Goal: Task Accomplishment & Management: Manage account settings

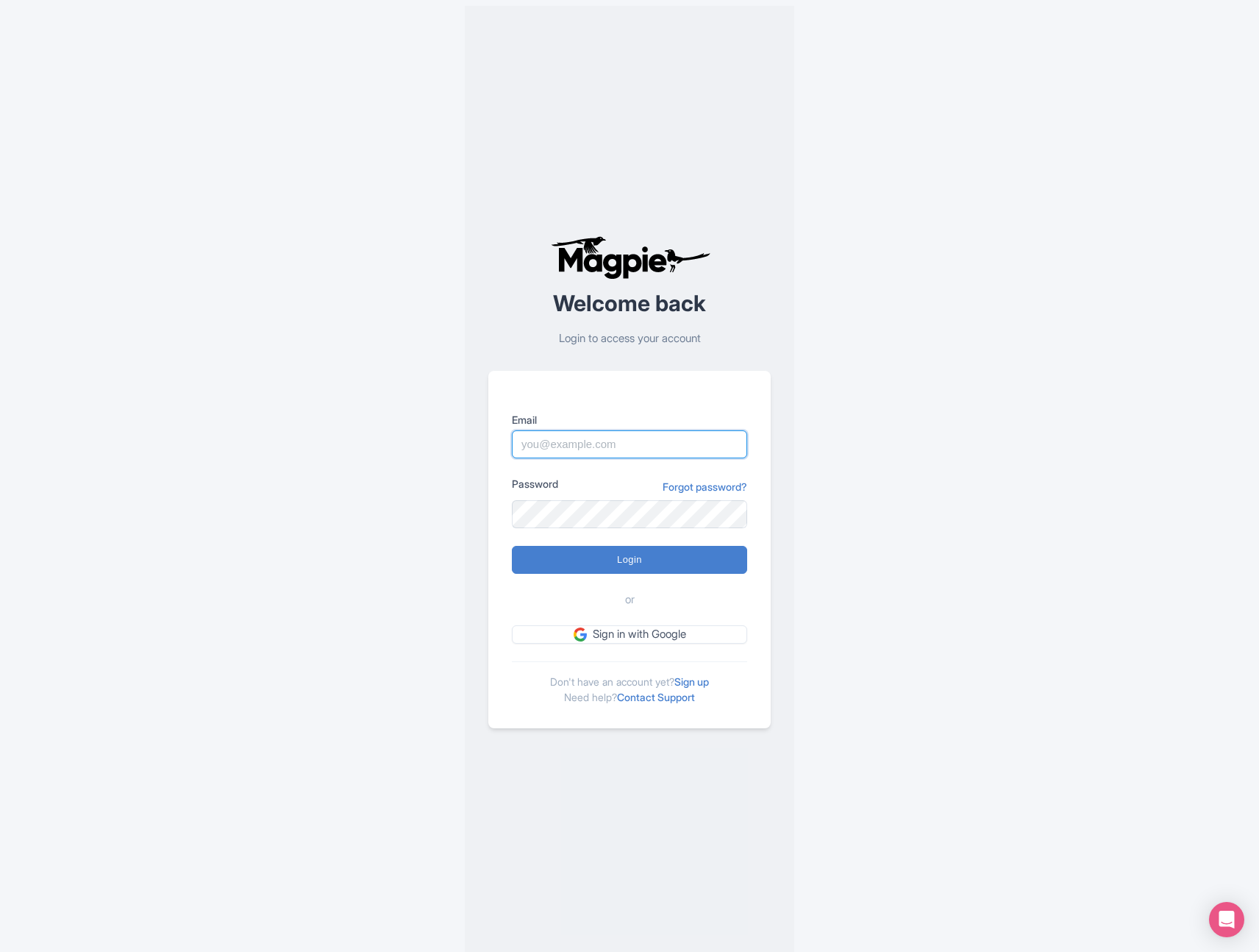
type input "[EMAIL_ADDRESS][DOMAIN_NAME]"
click at [611, 556] on input "Login" at bounding box center [629, 560] width 235 height 28
type input "Logging in..."
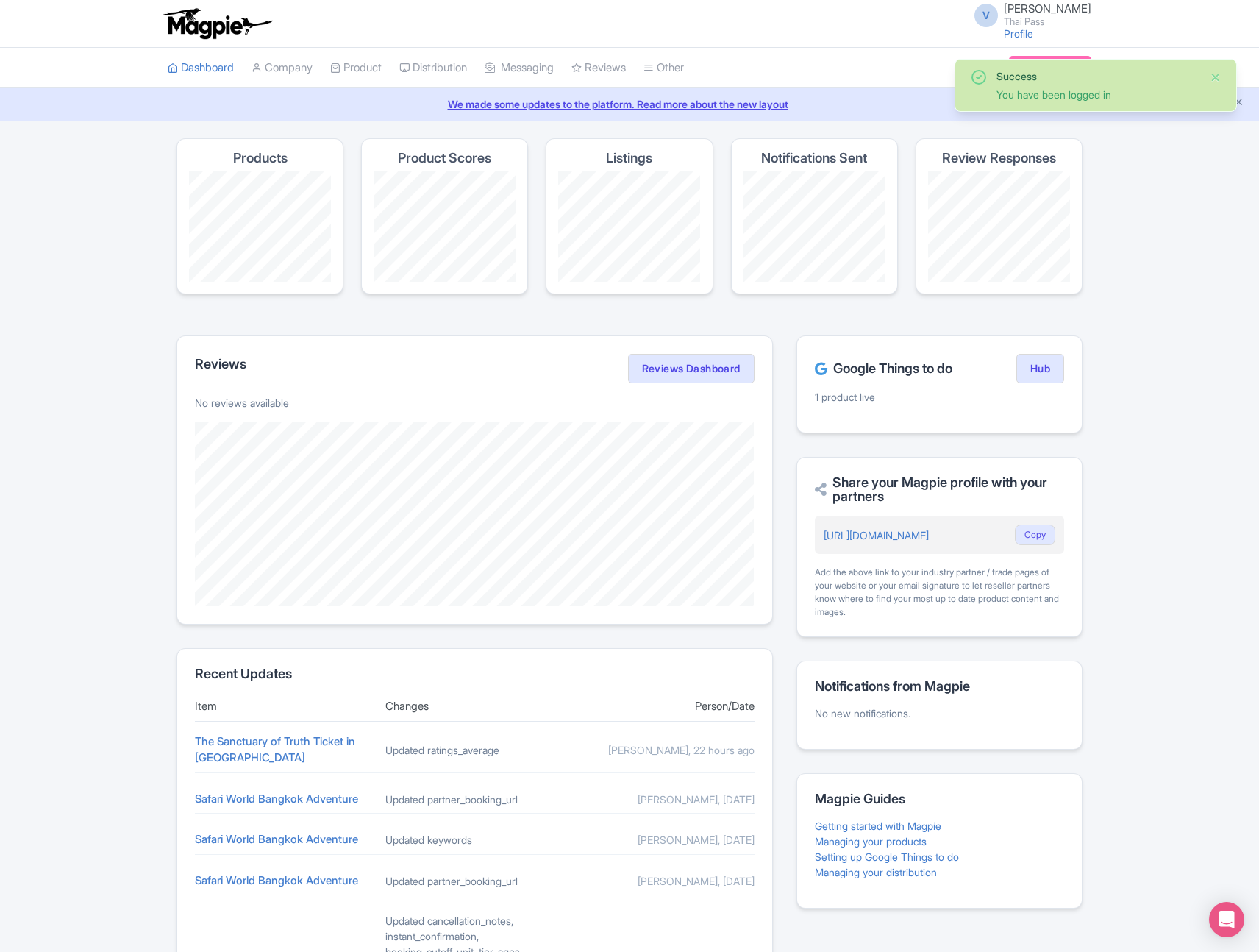
click at [1218, 72] on button "Close" at bounding box center [1216, 77] width 12 height 18
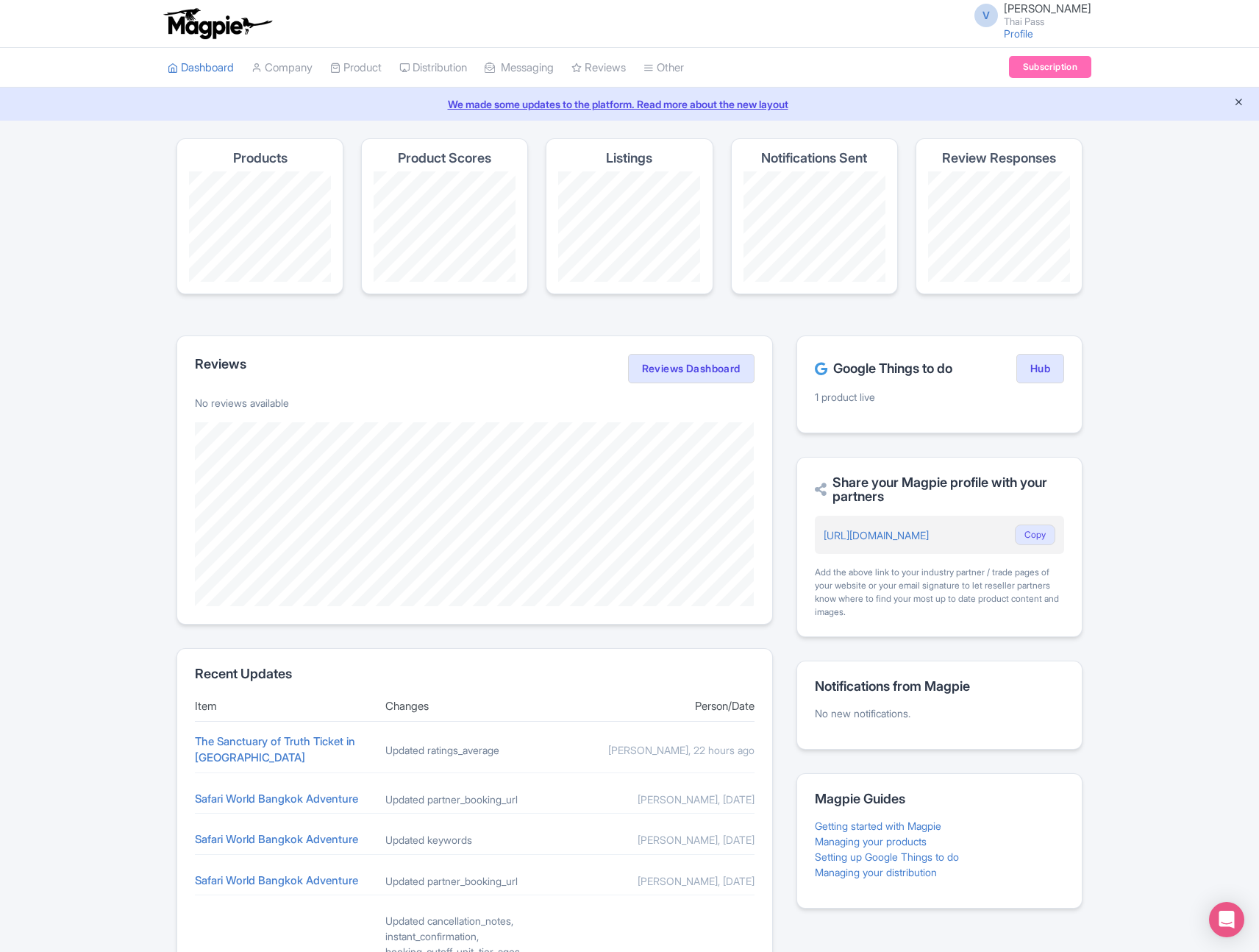
click at [1239, 102] on icon "Close announcement" at bounding box center [1239, 102] width 11 height 11
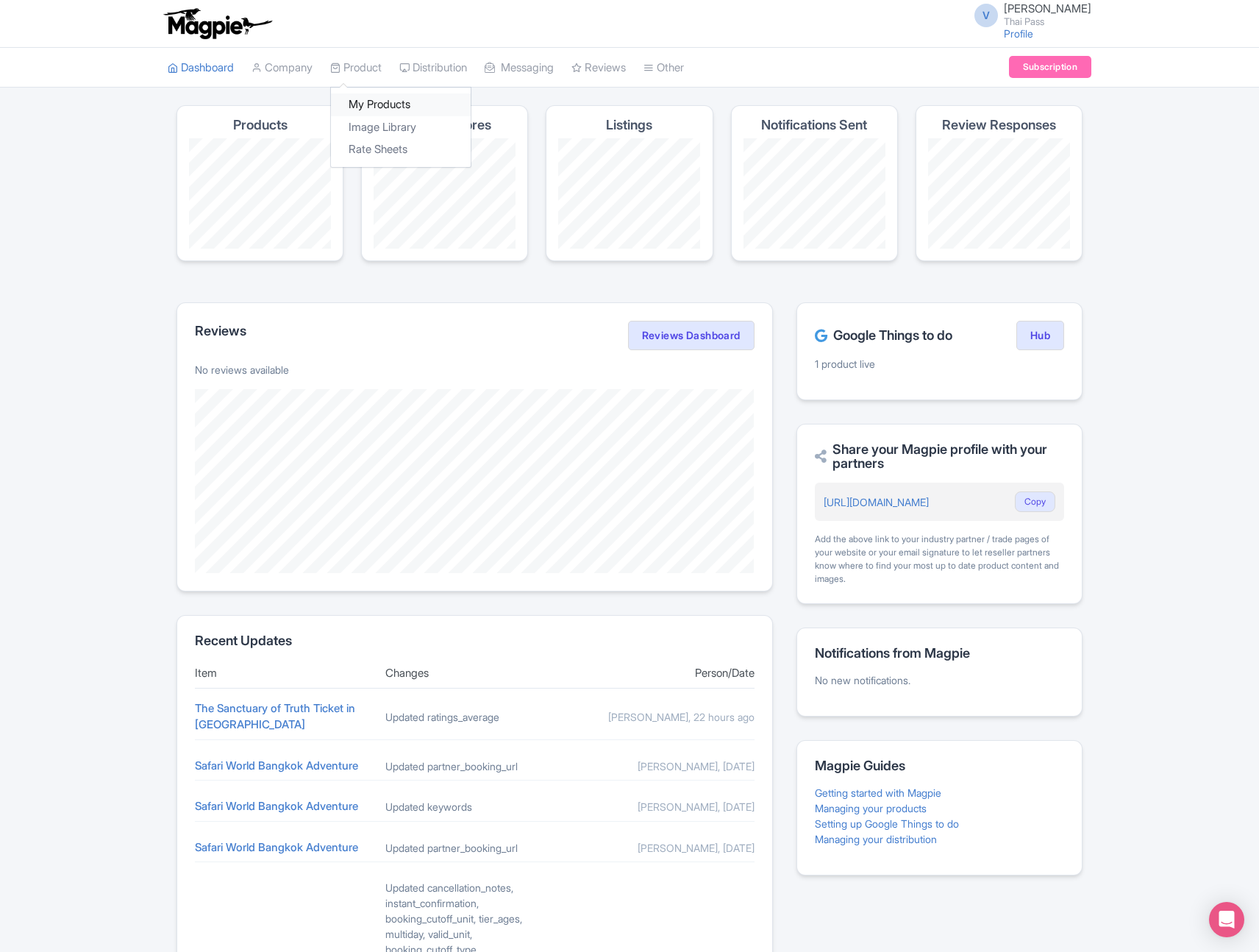
click at [382, 101] on link "My Products" at bounding box center [401, 104] width 140 height 23
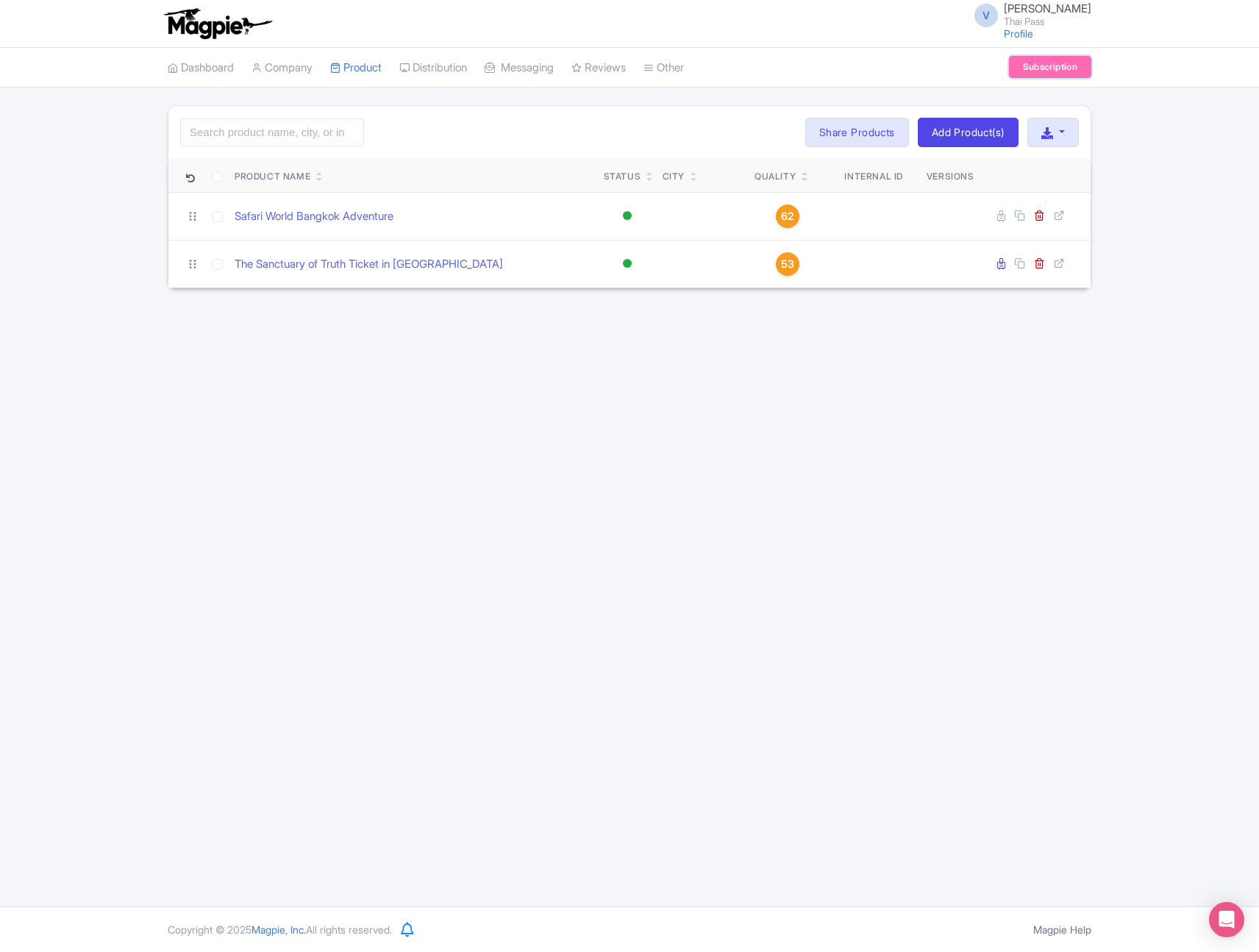
click at [1049, 68] on link "Subscription" at bounding box center [1051, 67] width 83 height 22
click at [978, 130] on link "Add Product(s)" at bounding box center [969, 132] width 100 height 30
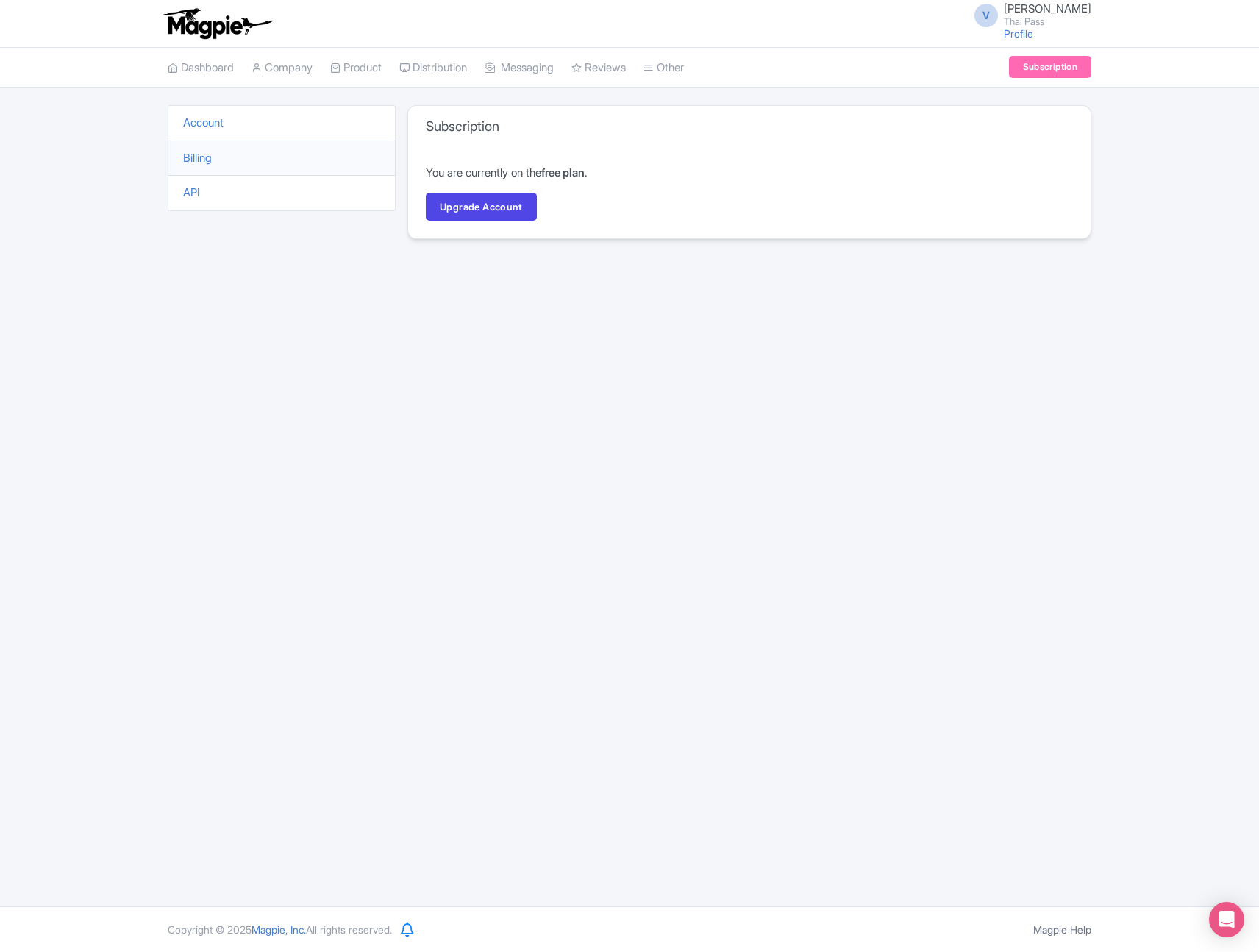
click at [1049, 248] on div "Subscription You are currently on the free plan . Upgrade Account" at bounding box center [749, 181] width 684 height 152
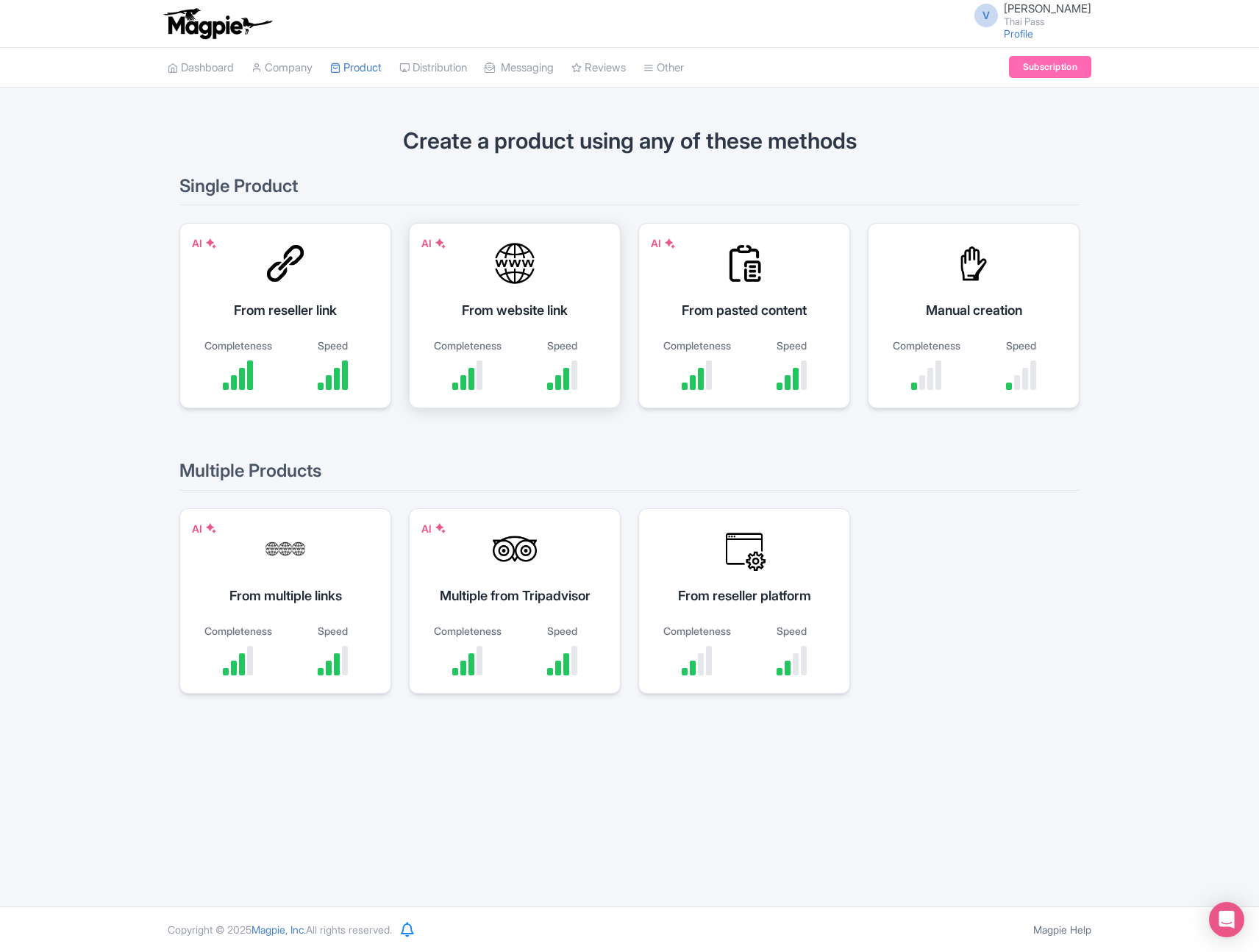
click at [479, 355] on div "Completeness" at bounding box center [467, 364] width 80 height 52
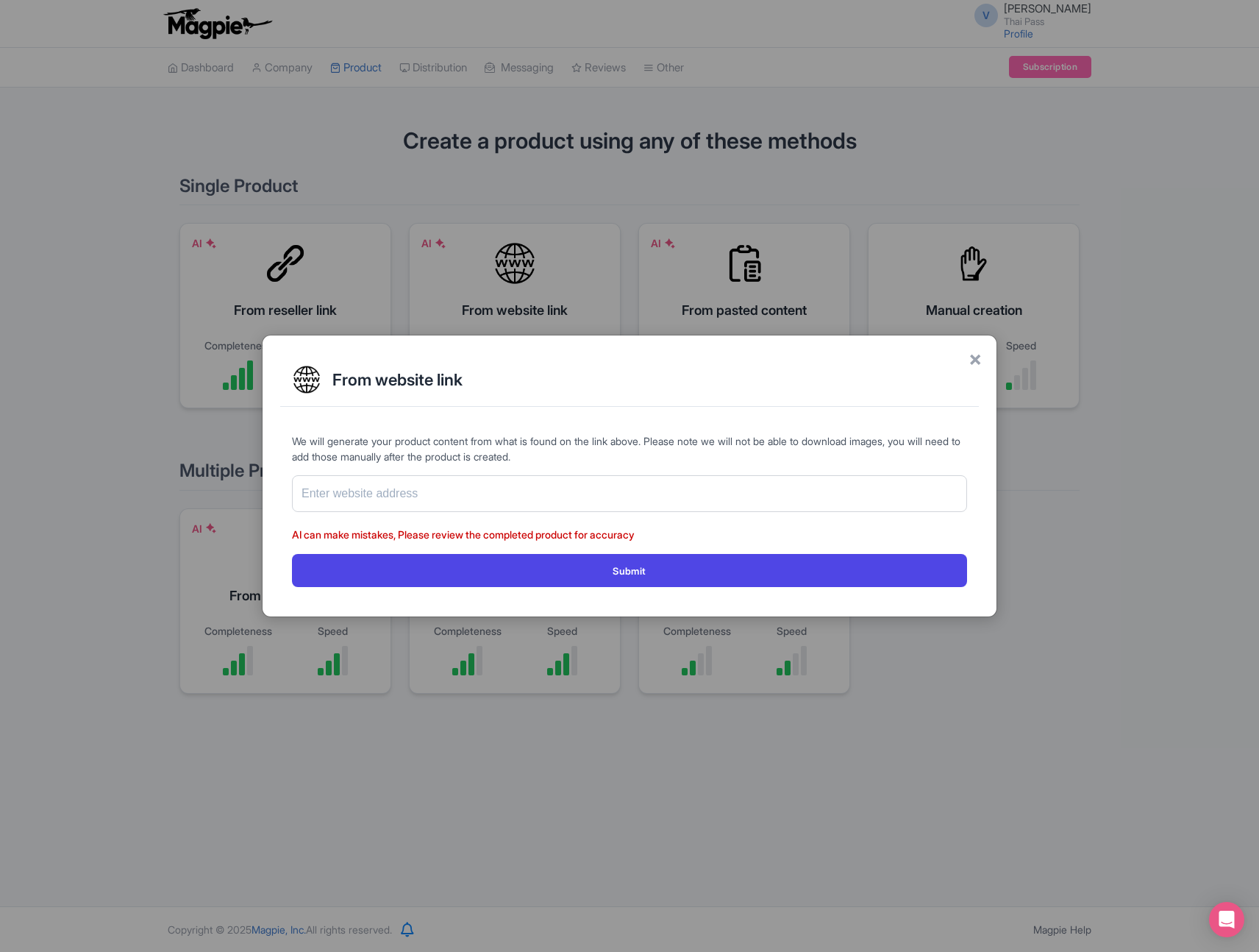
click at [1159, 135] on div "× From website link We will generate your product content from what is found on…" at bounding box center [629, 476] width 1259 height 952
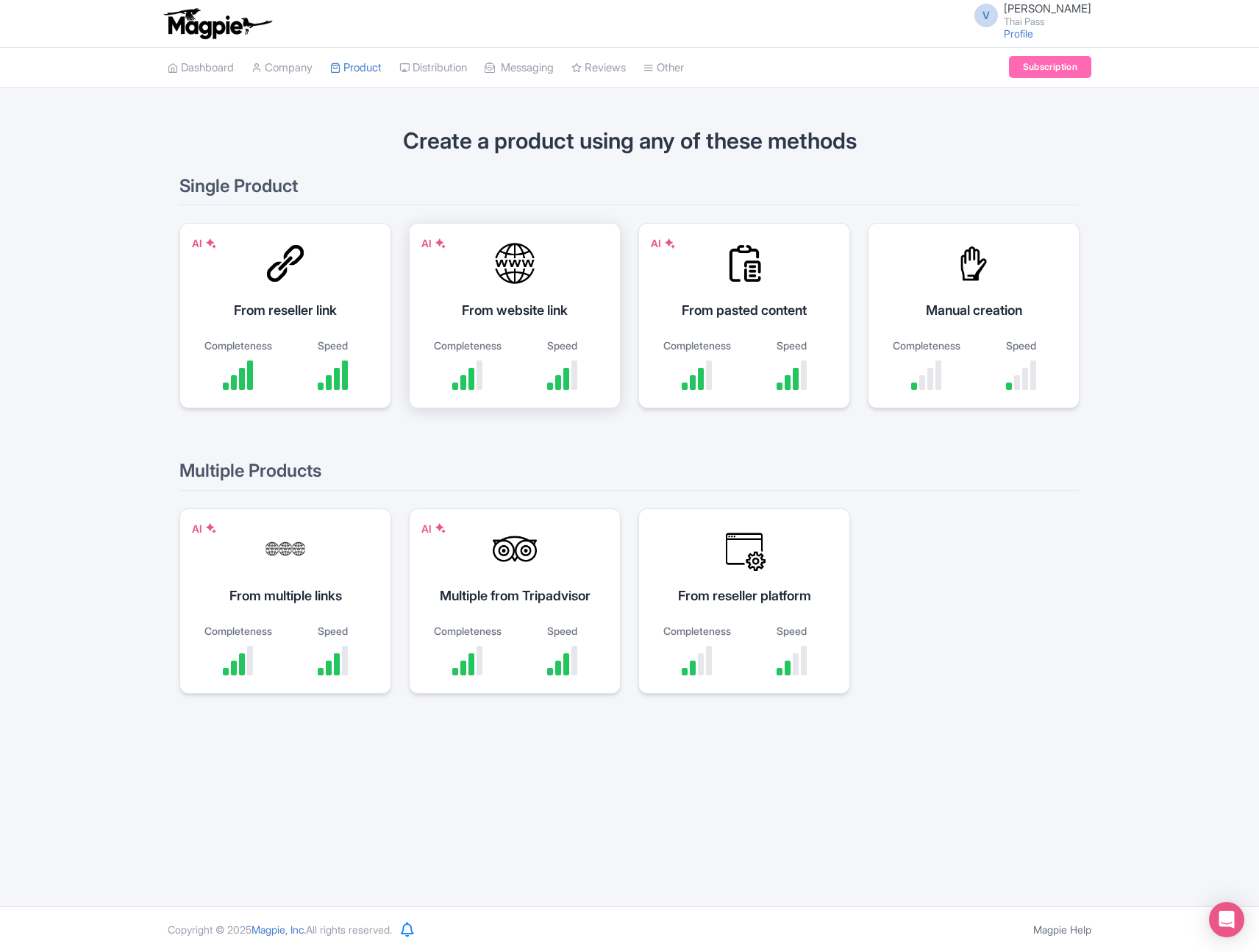
click at [567, 311] on div "From website link" at bounding box center [515, 310] width 175 height 20
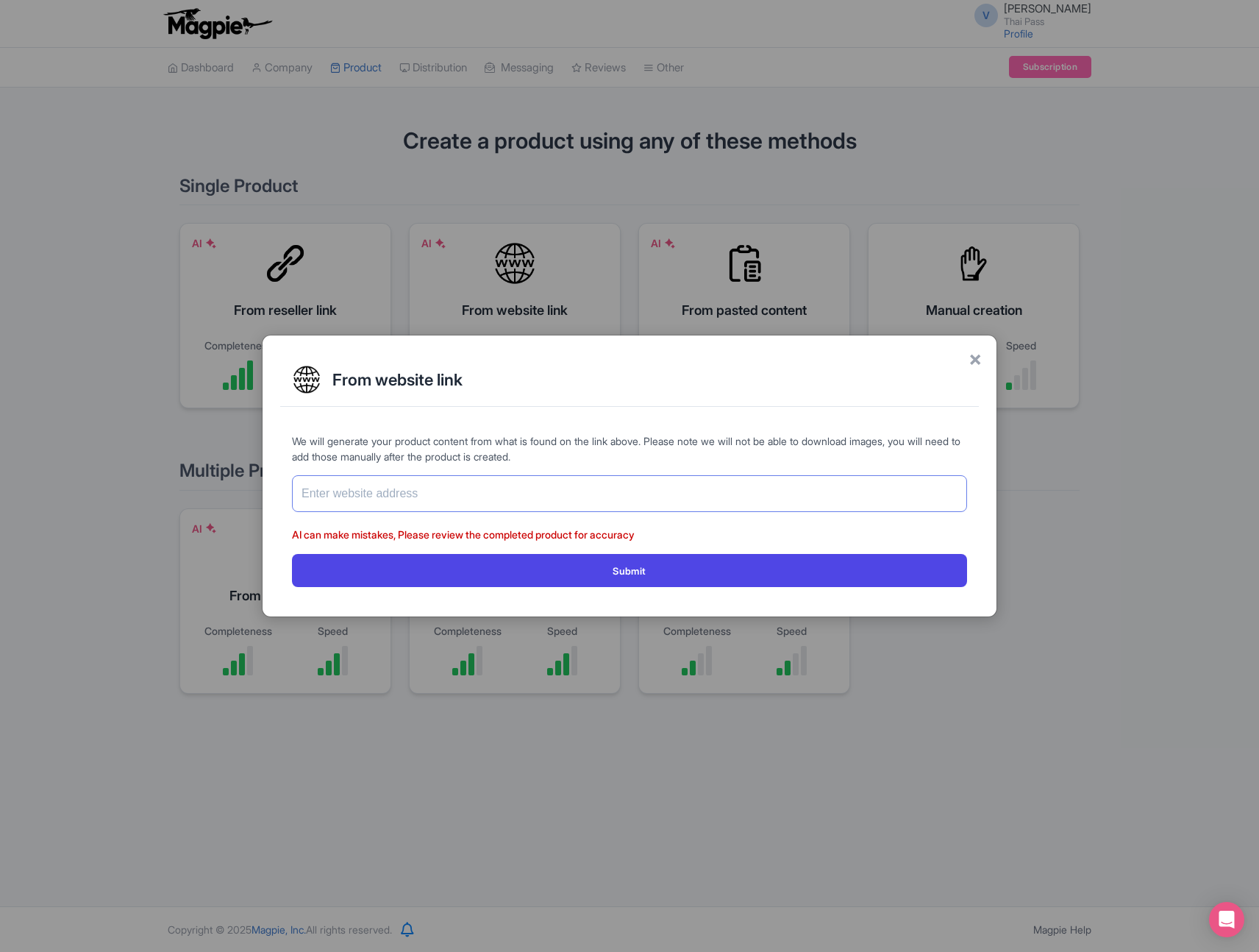
click at [588, 490] on input "text" at bounding box center [630, 494] width 676 height 37
paste input "https://www.thethaipass.com/activities/thailand-phuket/ttd-phuket-fantasea"
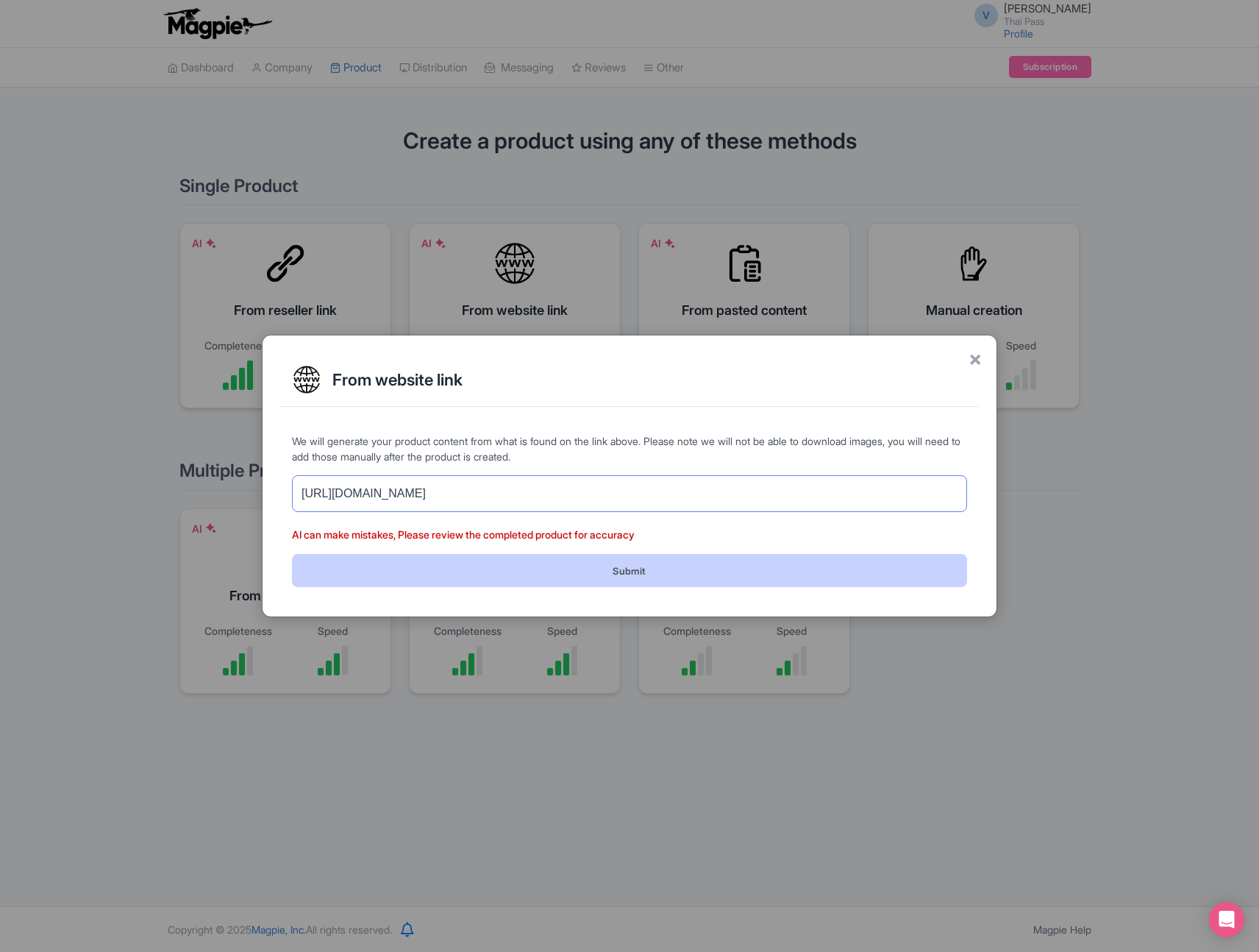
type input "https://www.thethaipass.com/activities/thailand-phuket/ttd-phuket-fantasea"
click at [666, 571] on button "Submit" at bounding box center [630, 570] width 676 height 34
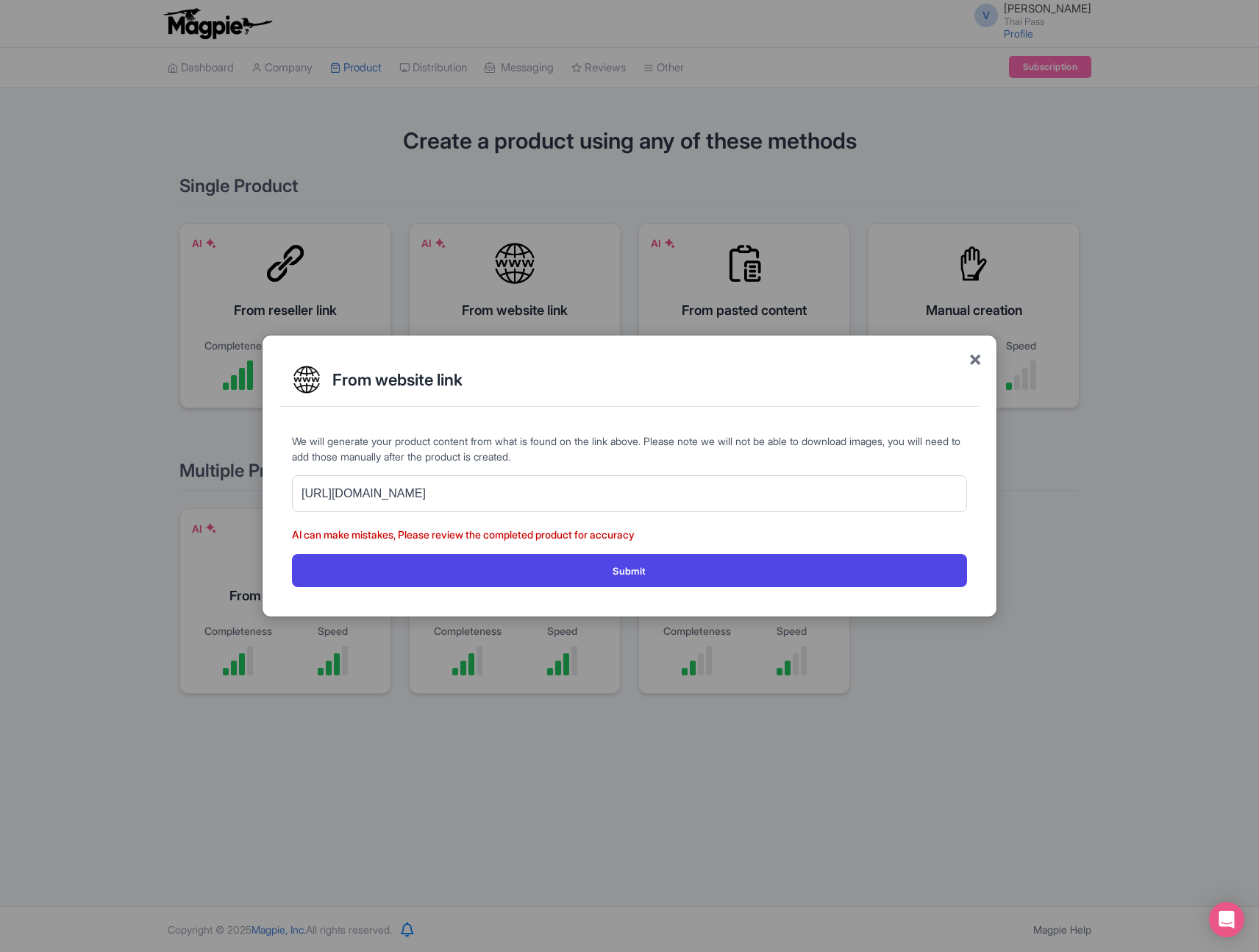
click at [971, 362] on span "×" at bounding box center [975, 357] width 13 height 31
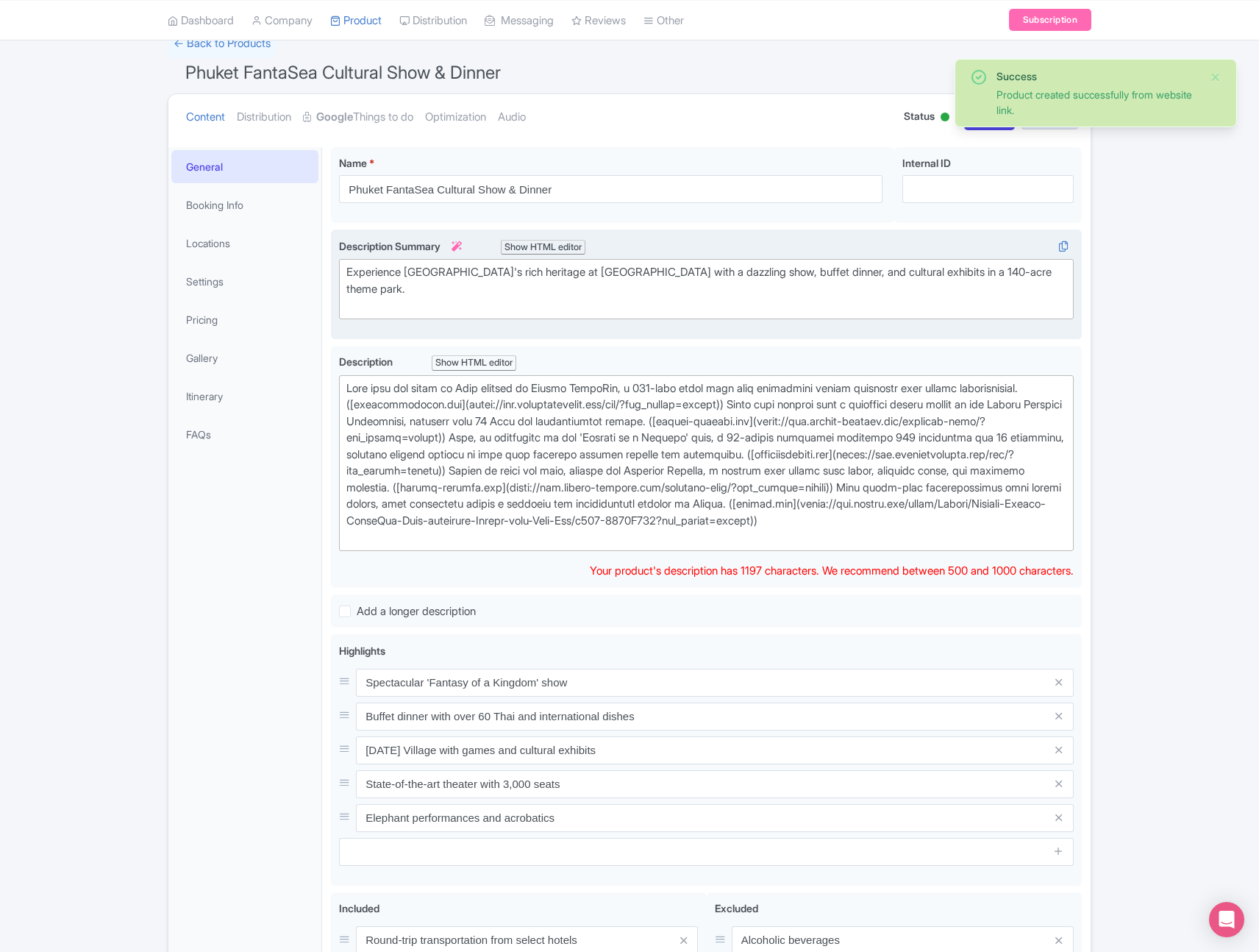
scroll to position [76, 0]
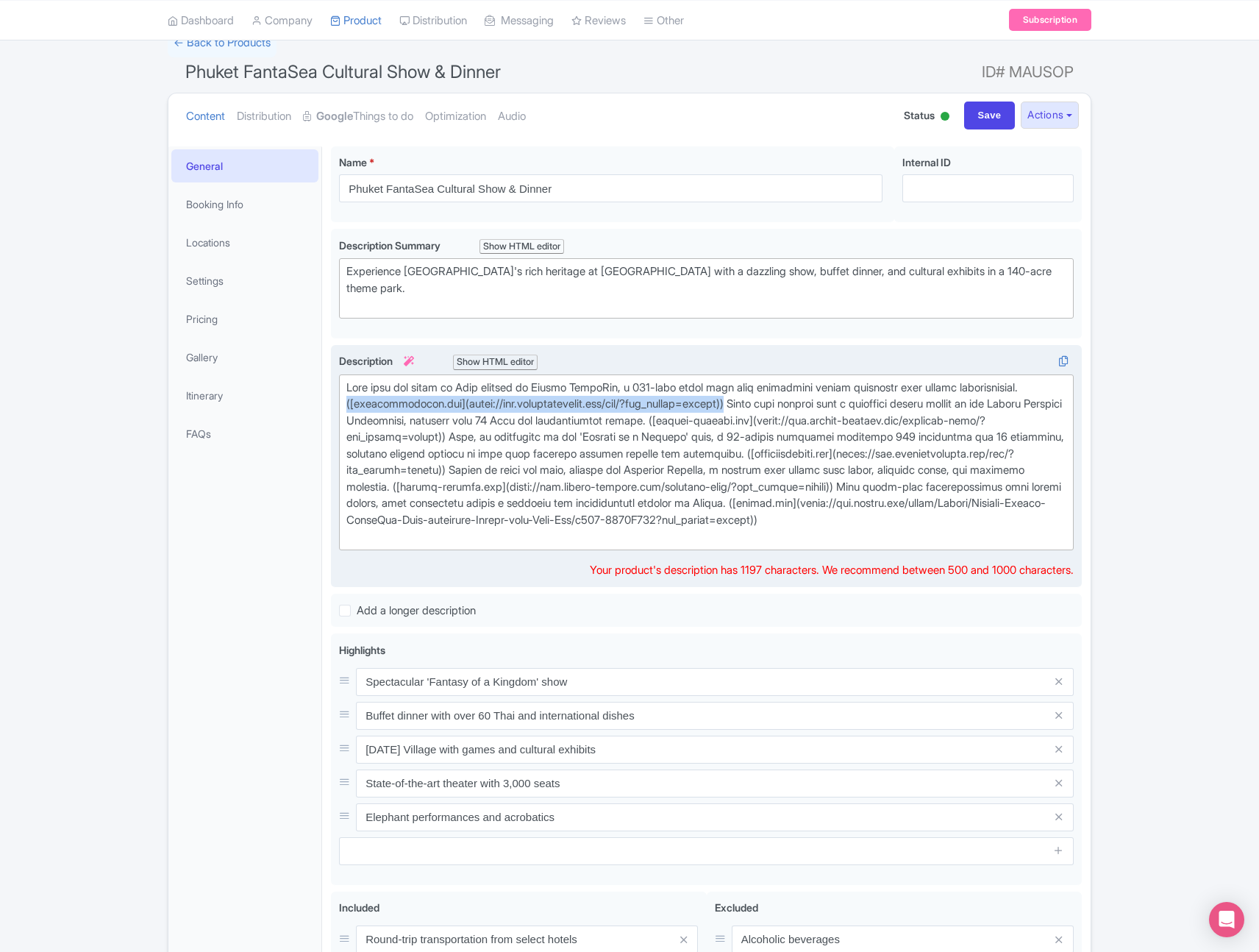
drag, startPoint x: 773, startPoint y: 398, endPoint x: 350, endPoint y: 403, distance: 423.0
click at [349, 402] on div at bounding box center [706, 463] width 720 height 166
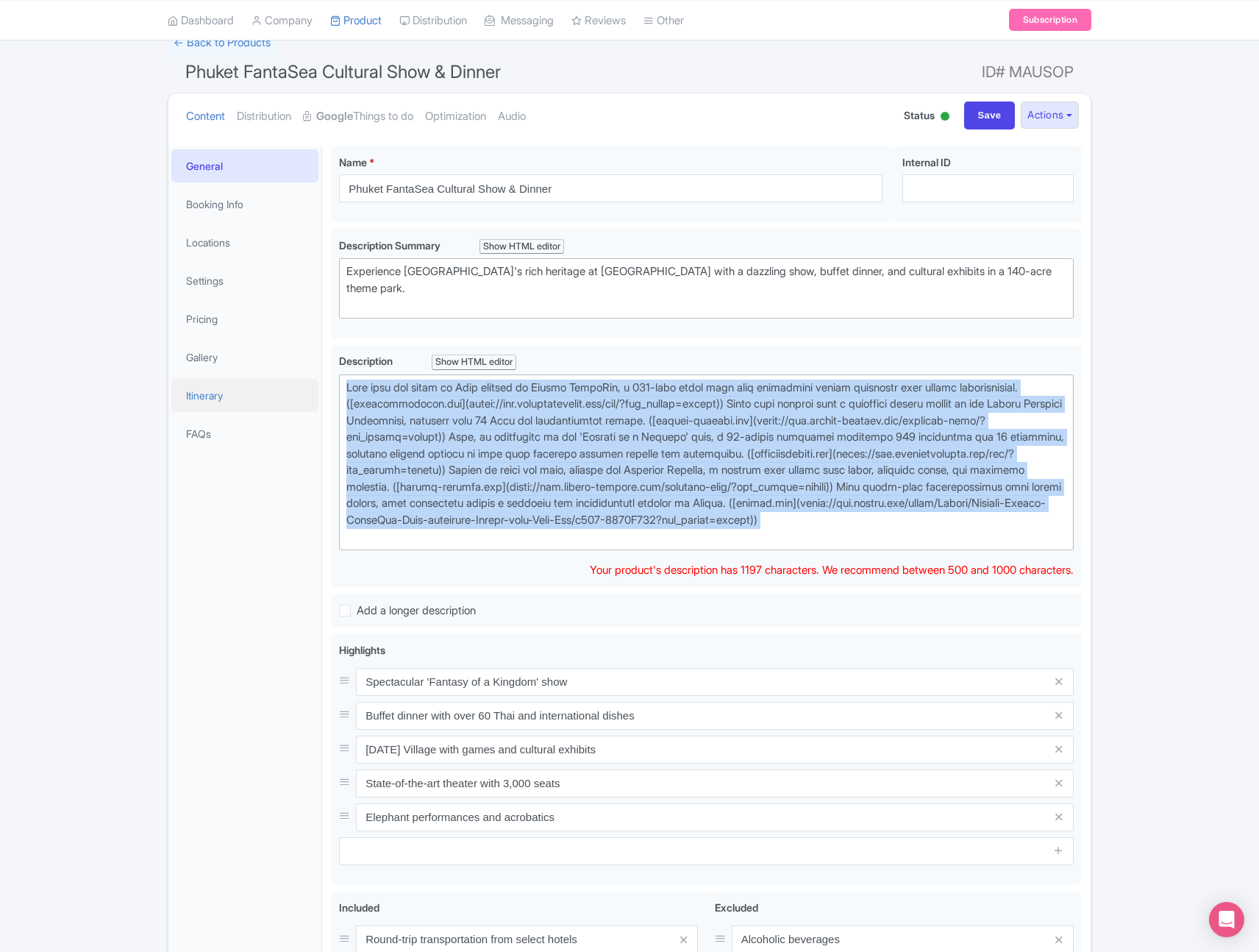
drag, startPoint x: 632, startPoint y: 541, endPoint x: 297, endPoint y: 388, distance: 368.3
click at [297, 388] on div "General Booking Info Locations Settings Pricing Gallery Itinerary FAQs Phuket F…" at bounding box center [629, 637] width 922 height 999
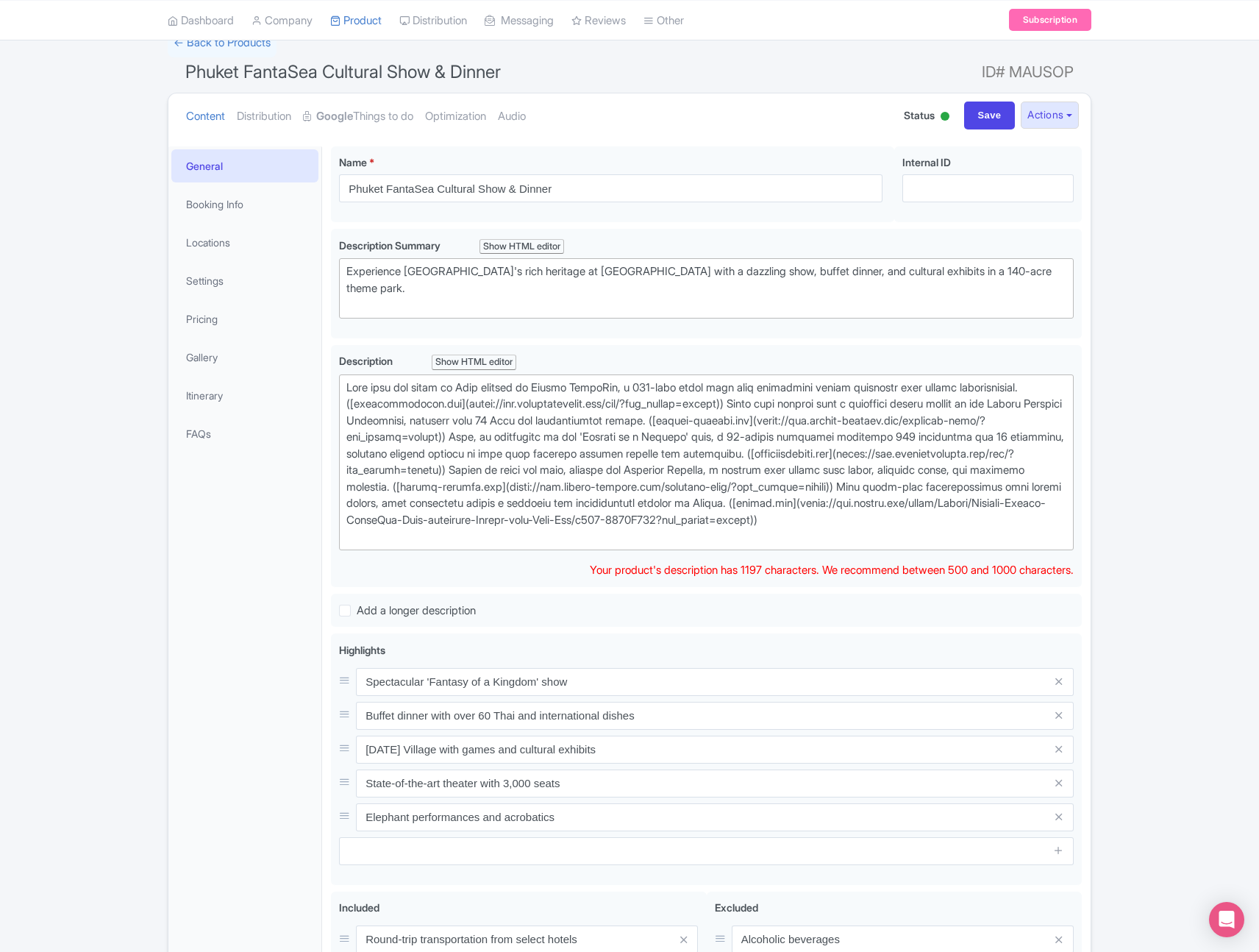
click at [837, 339] on div "Phuket FantaSea Cultural Show & Dinner Name * i Phuket FantaSea Cultural Show &…" at bounding box center [706, 613] width 751 height 935
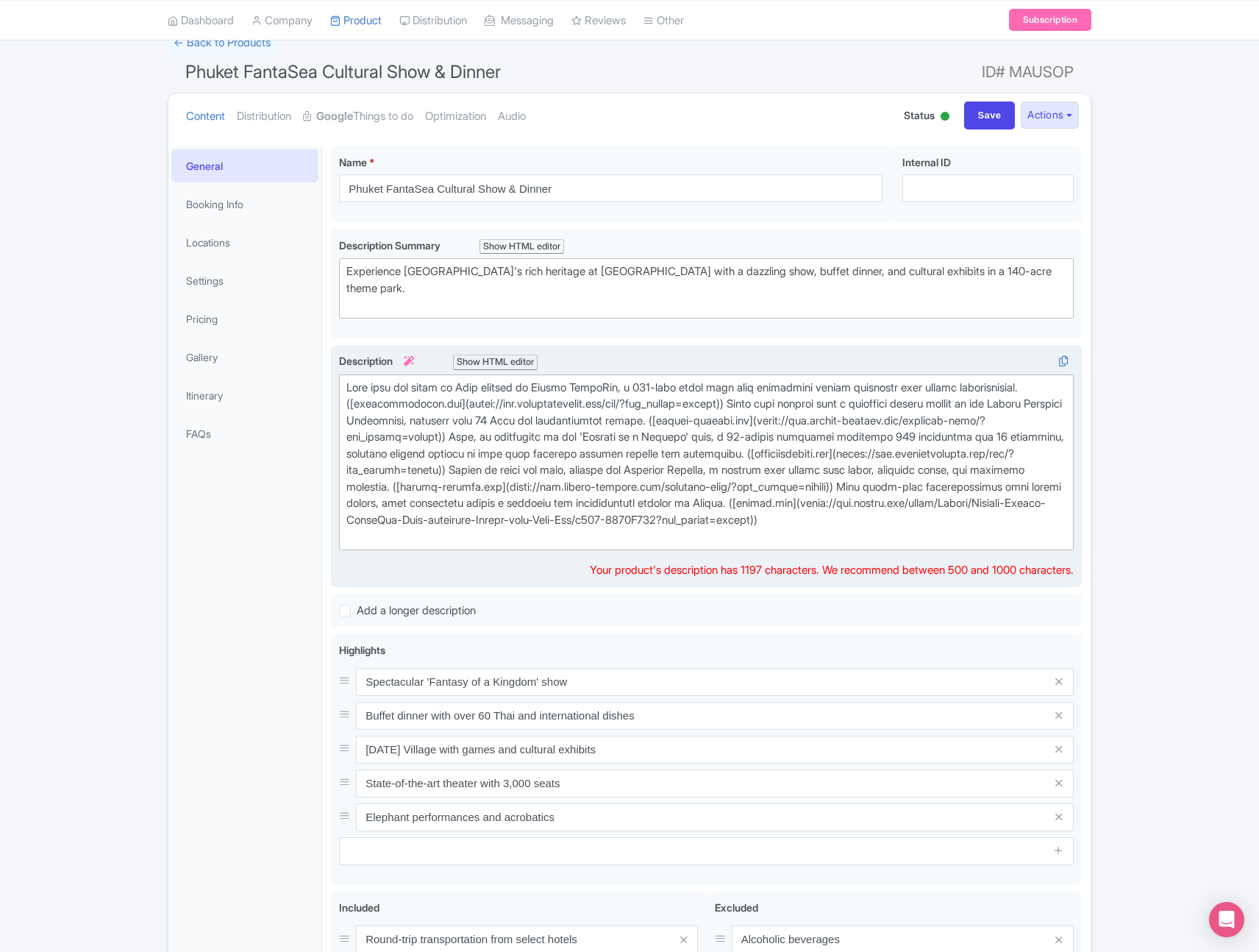
click at [701, 550] on trix-editor at bounding box center [706, 462] width 735 height 176
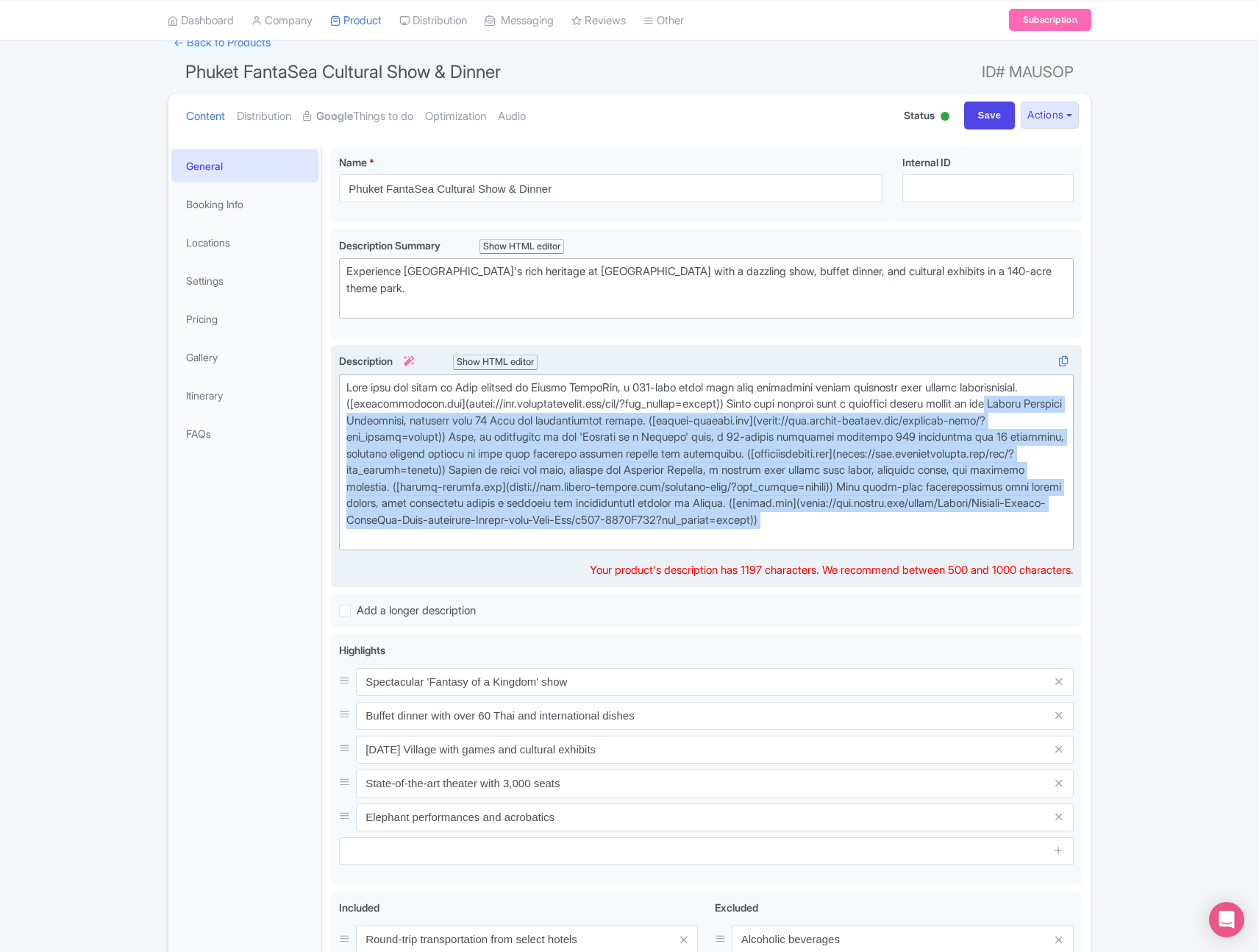
drag, startPoint x: 651, startPoint y: 546, endPoint x: 363, endPoint y: 413, distance: 317.2
click at [362, 413] on div at bounding box center [706, 463] width 720 height 166
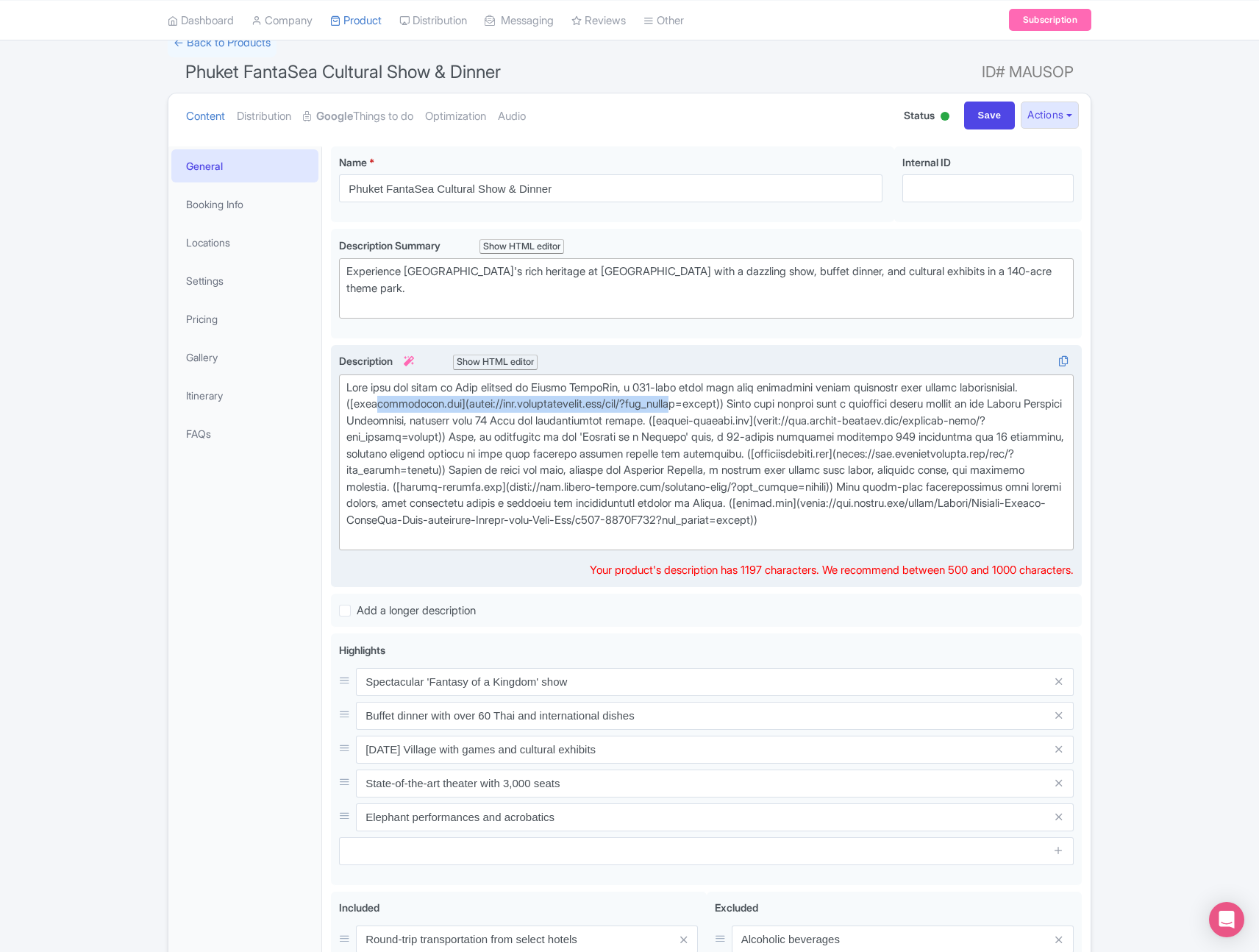
drag, startPoint x: 378, startPoint y: 396, endPoint x: 712, endPoint y: 393, distance: 334.0
click at [714, 395] on div at bounding box center [706, 463] width 720 height 166
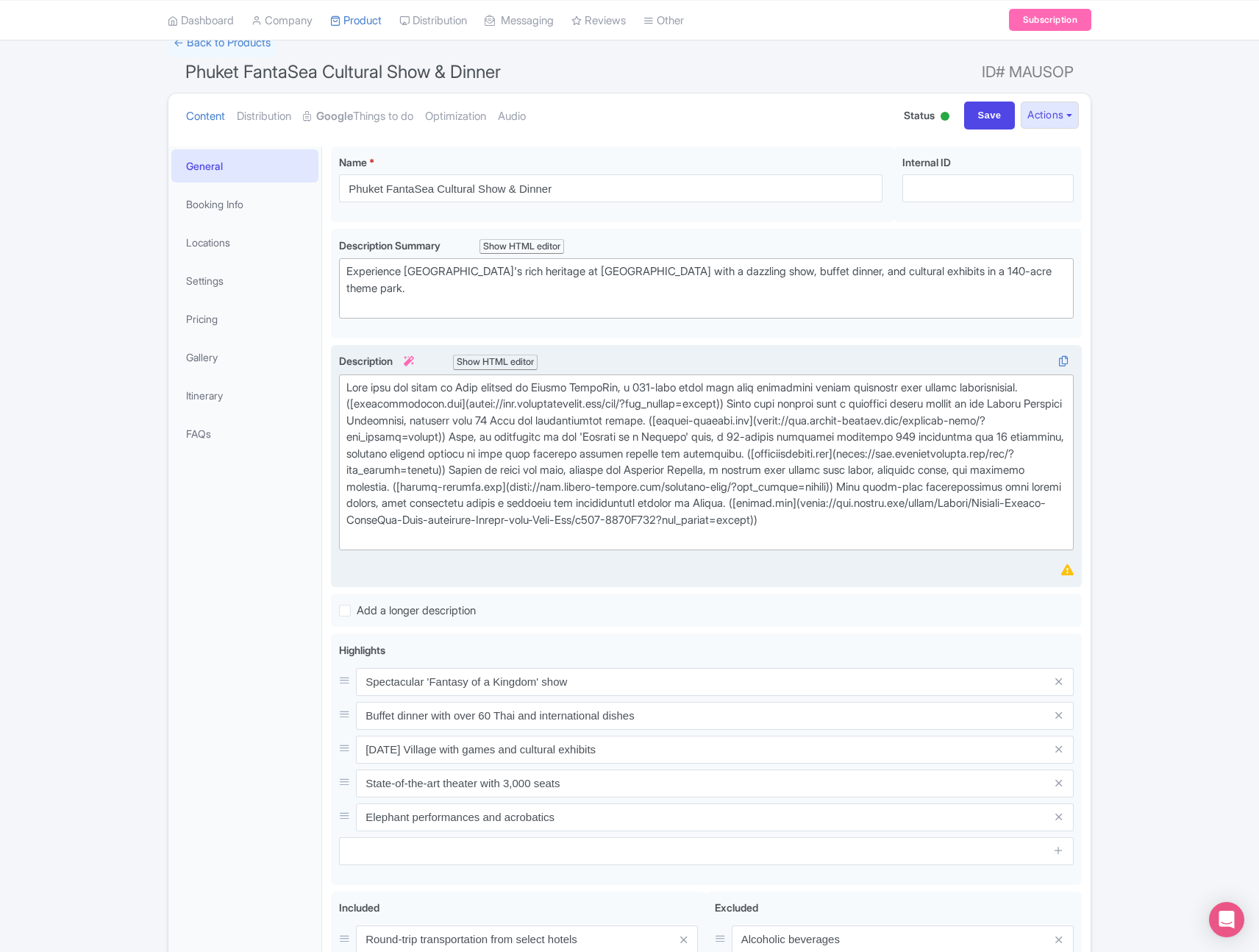
click at [519, 355] on div "Show HTML editor" at bounding box center [495, 362] width 85 height 16
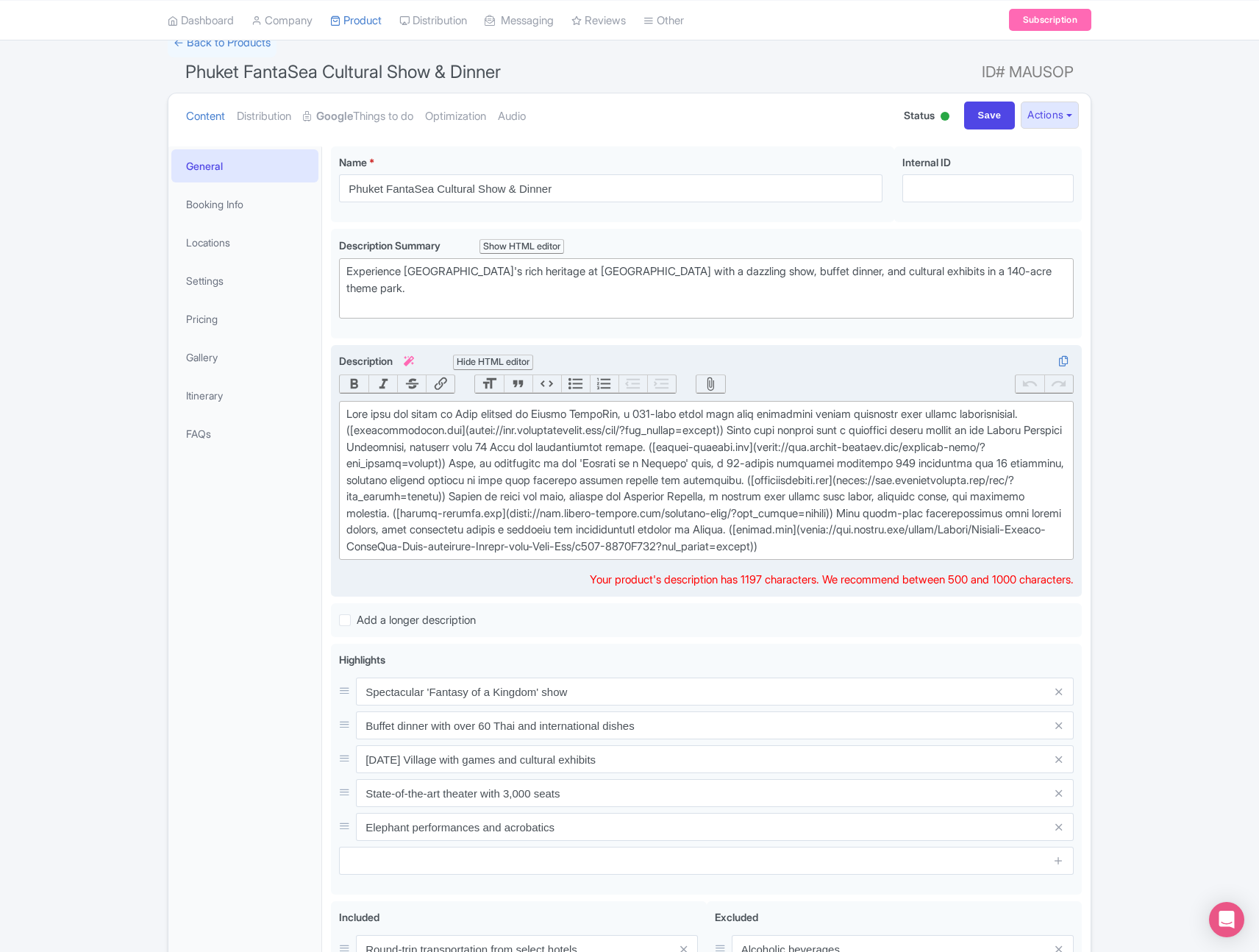
click at [493, 357] on div "Hide HTML editor" at bounding box center [493, 362] width 80 height 16
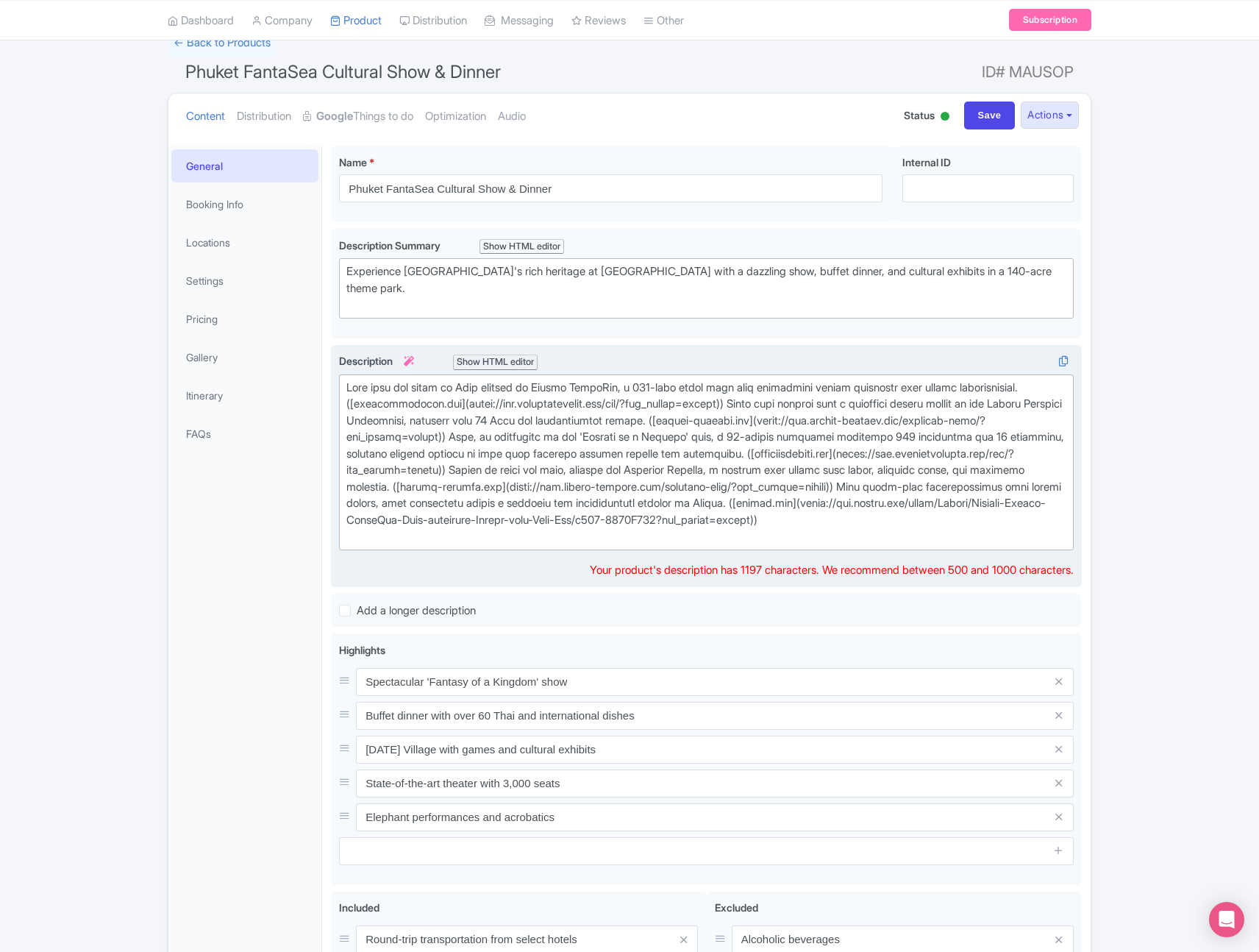
click at [661, 440] on div at bounding box center [706, 463] width 720 height 166
type trix-editor "<div>Dive into the heart of Thai culture at Phuket FantaSea, a 140-acre theme p…"
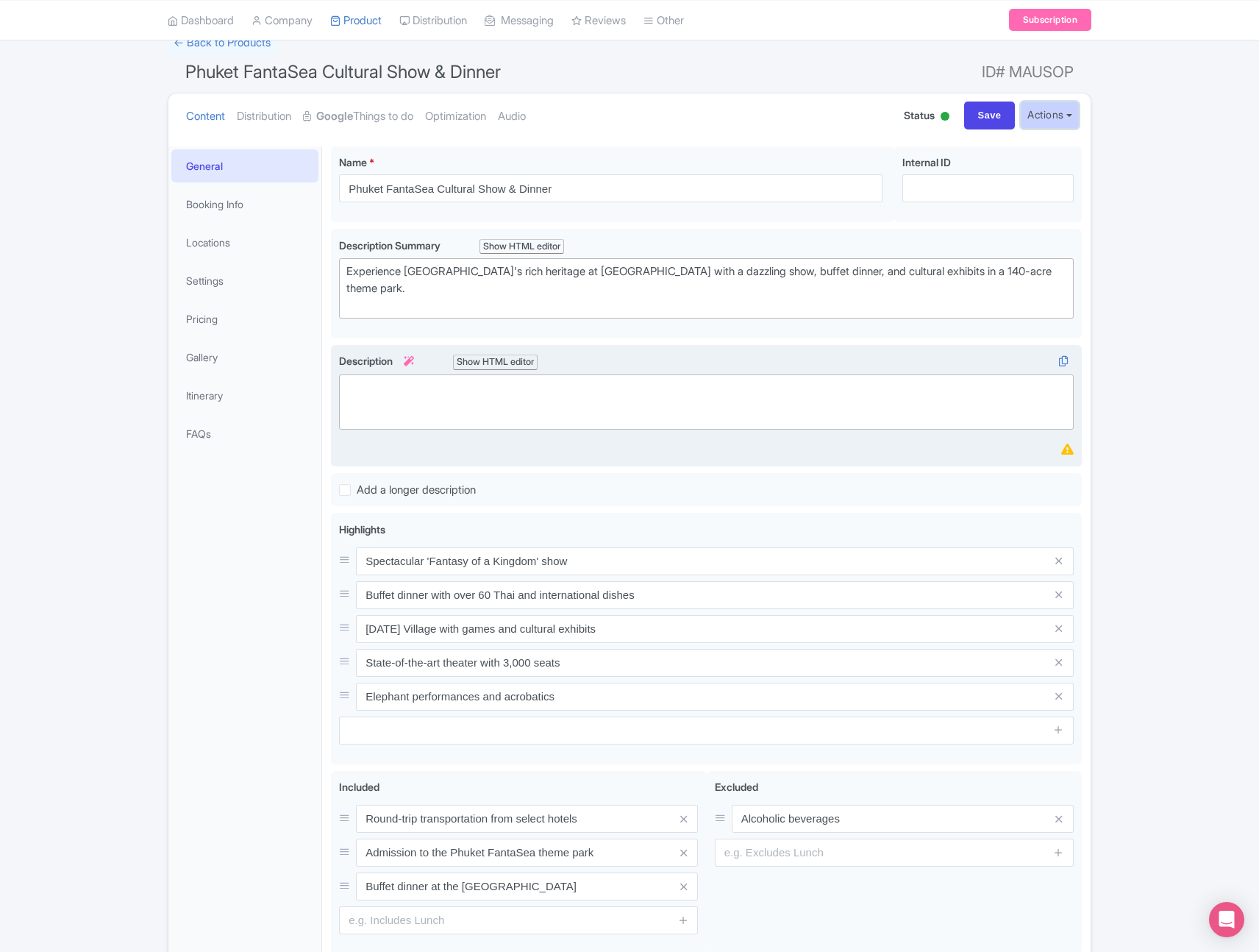
click at [1048, 113] on button "Actions" at bounding box center [1050, 114] width 58 height 27
click at [989, 221] on link "Delete Product" at bounding box center [1001, 216] width 152 height 23
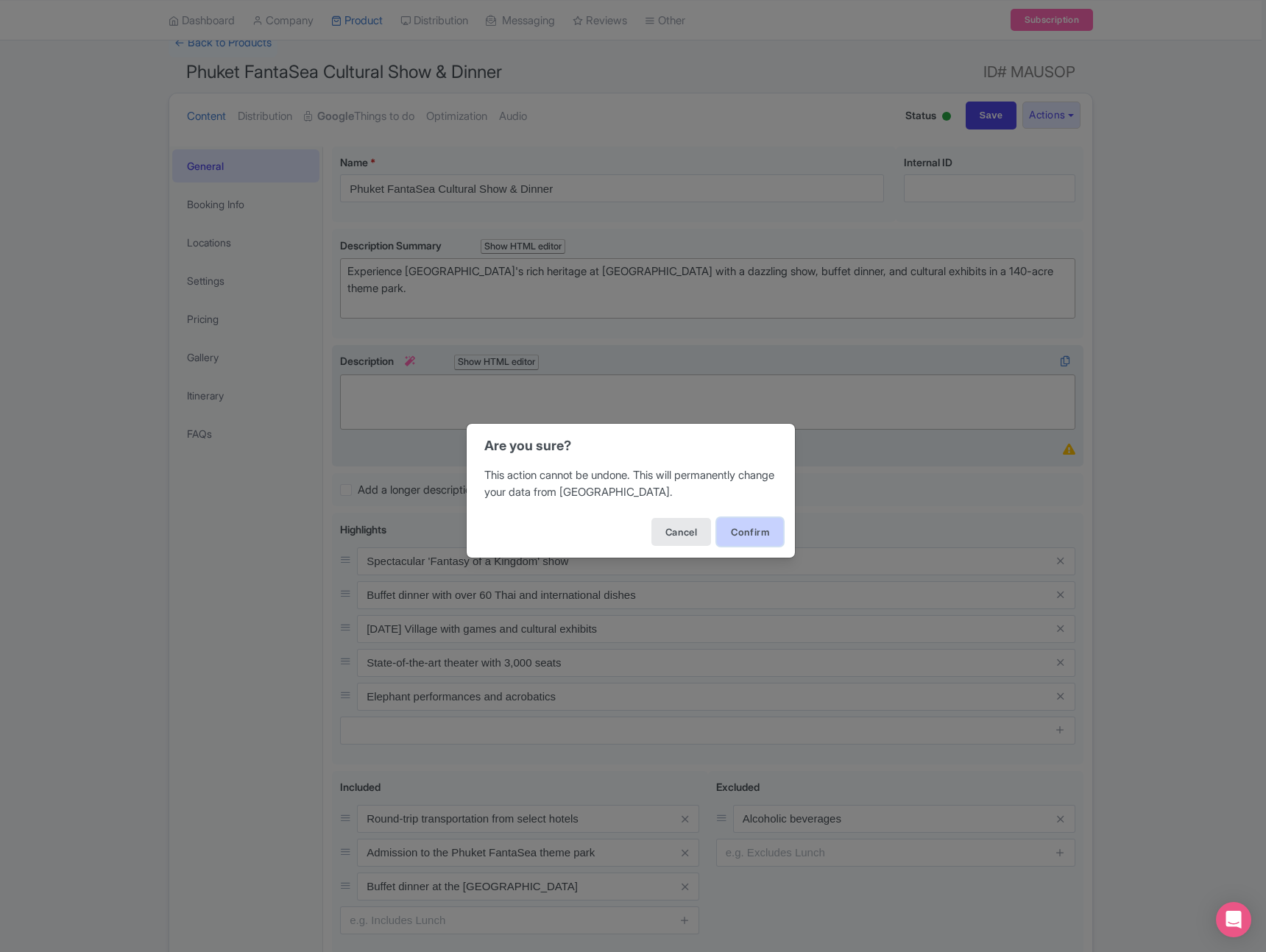
click at [758, 540] on button "Confirm" at bounding box center [749, 532] width 66 height 28
